Goal: Task Accomplishment & Management: Manage account settings

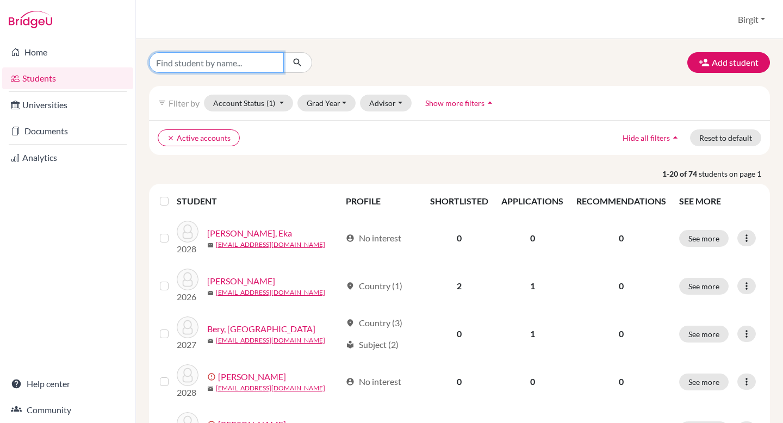
click at [250, 61] on input "Find student by name..." at bounding box center [216, 62] width 135 height 21
type input "kabir"
click button "submit" at bounding box center [297, 62] width 29 height 21
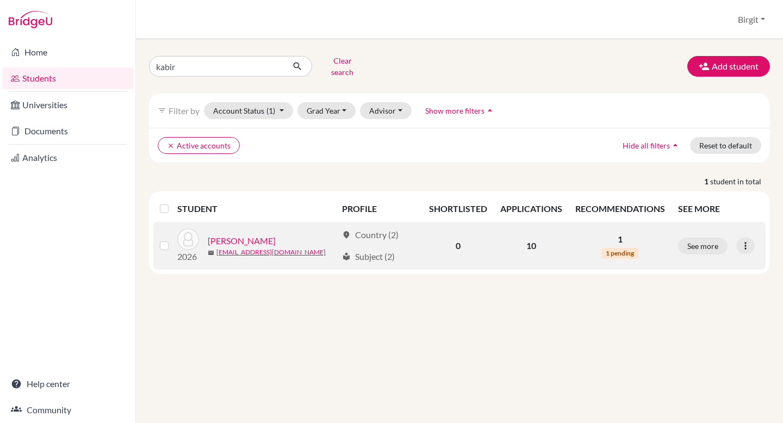
click at [247, 234] on link "[PERSON_NAME]" at bounding box center [242, 240] width 68 height 13
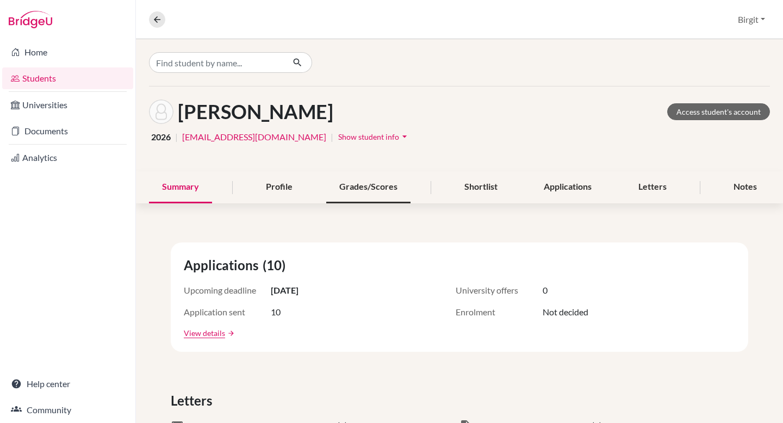
click at [365, 190] on div "Grades/Scores" at bounding box center [368, 187] width 84 height 32
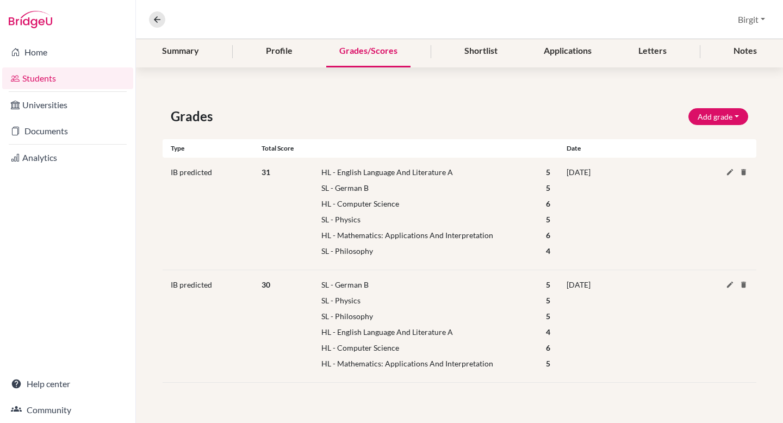
scroll to position [100, 0]
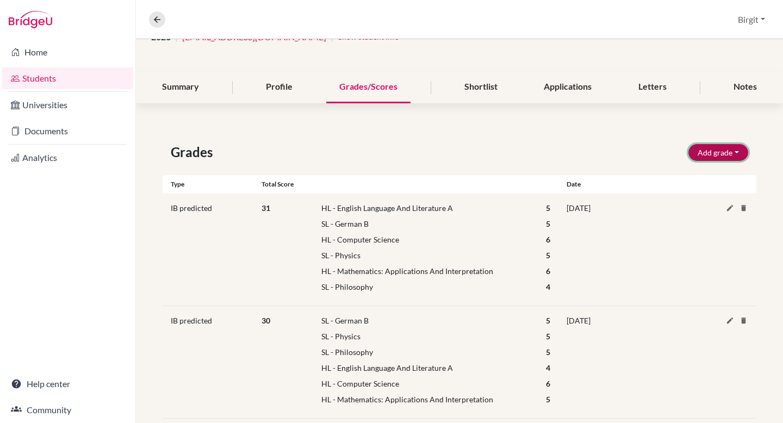
click at [715, 151] on button "Add grade" at bounding box center [719, 152] width 60 height 17
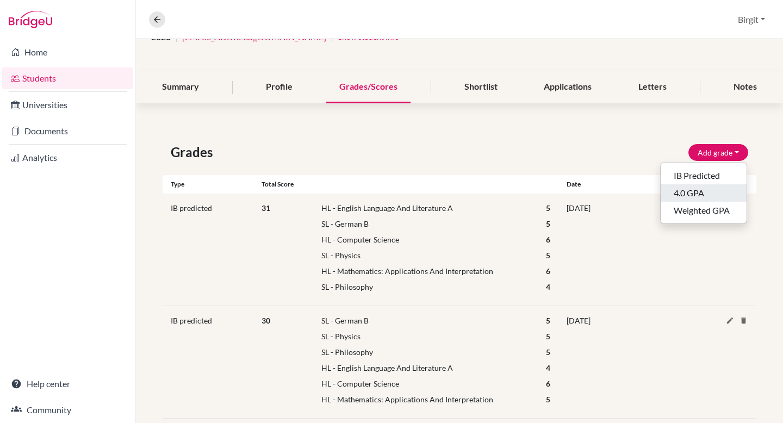
click at [703, 197] on button "4.0 GPA" at bounding box center [704, 192] width 86 height 17
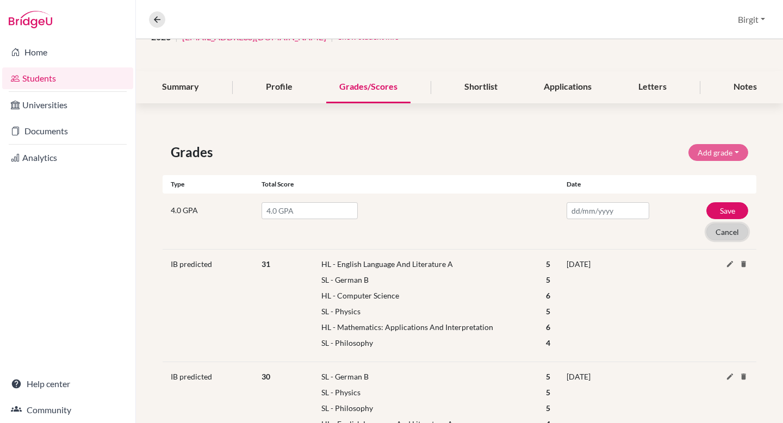
click at [724, 229] on button "Cancel" at bounding box center [727, 232] width 42 height 17
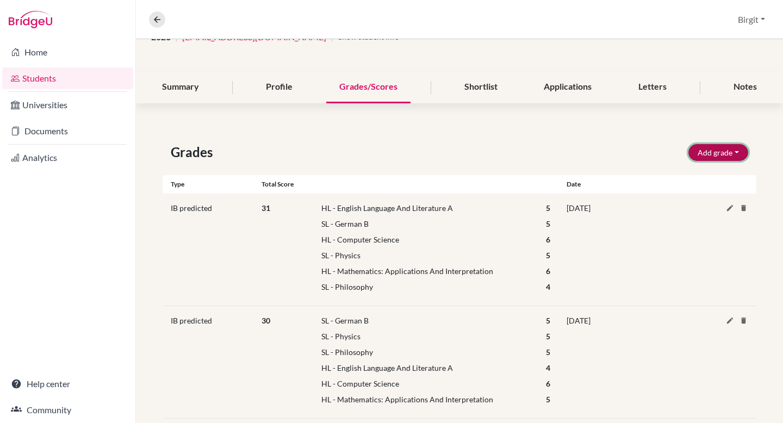
click at [712, 154] on button "Add grade" at bounding box center [719, 152] width 60 height 17
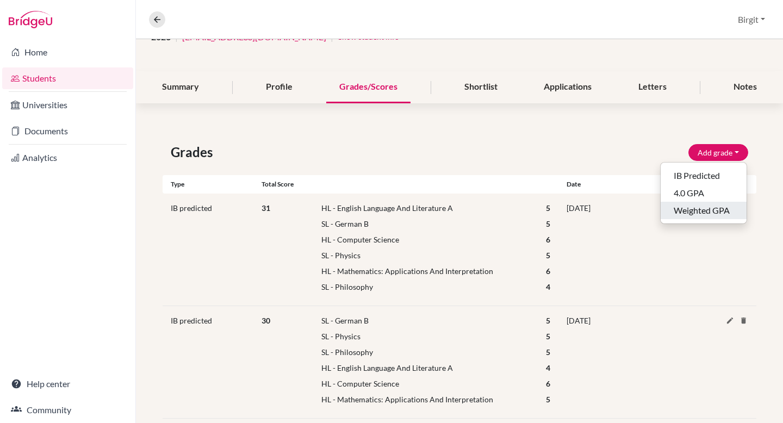
click at [709, 206] on button "Weighted GPA" at bounding box center [704, 210] width 86 height 17
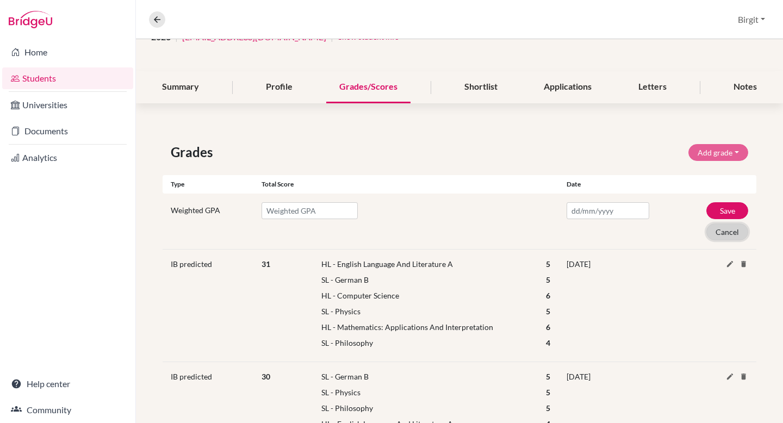
click at [714, 232] on button "Cancel" at bounding box center [727, 232] width 42 height 17
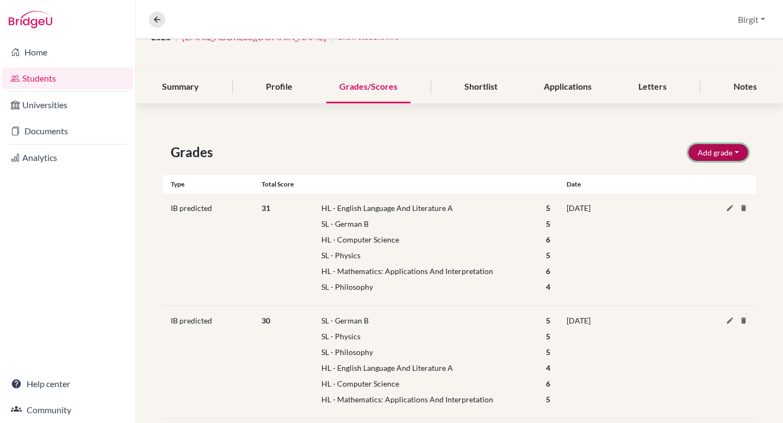
click at [711, 156] on button "Add grade" at bounding box center [719, 152] width 60 height 17
click at [665, 239] on div "[DATE]" at bounding box center [633, 249] width 148 height 95
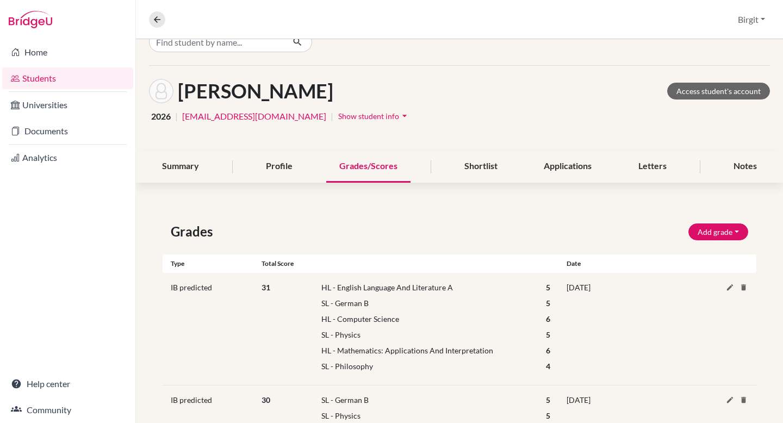
scroll to position [0, 0]
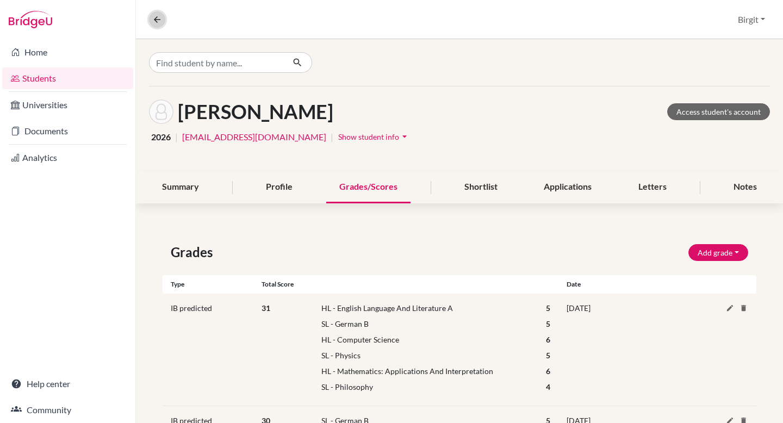
click at [157, 22] on icon at bounding box center [157, 20] width 10 height 10
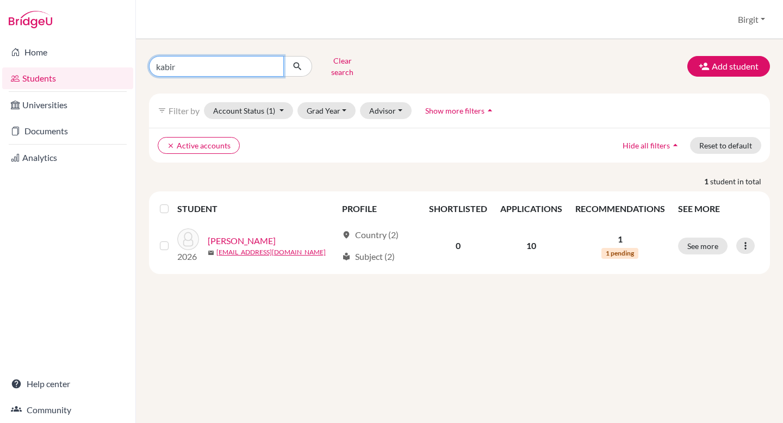
click at [274, 62] on input "kabir" at bounding box center [216, 66] width 135 height 21
